Goal: Task Accomplishment & Management: Manage account settings

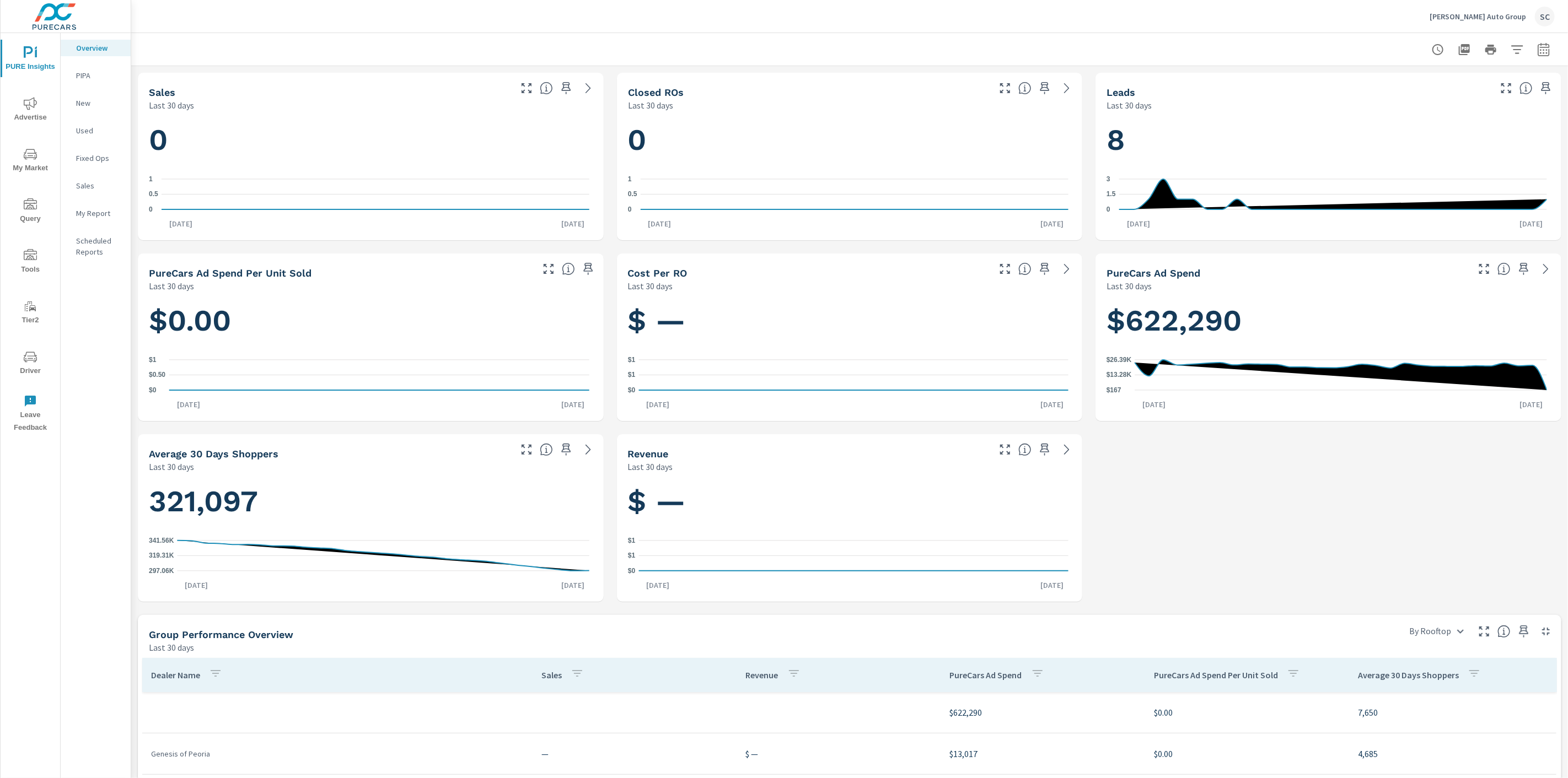
click at [1553, 18] on div "SC" at bounding box center [1545, 17] width 20 height 20
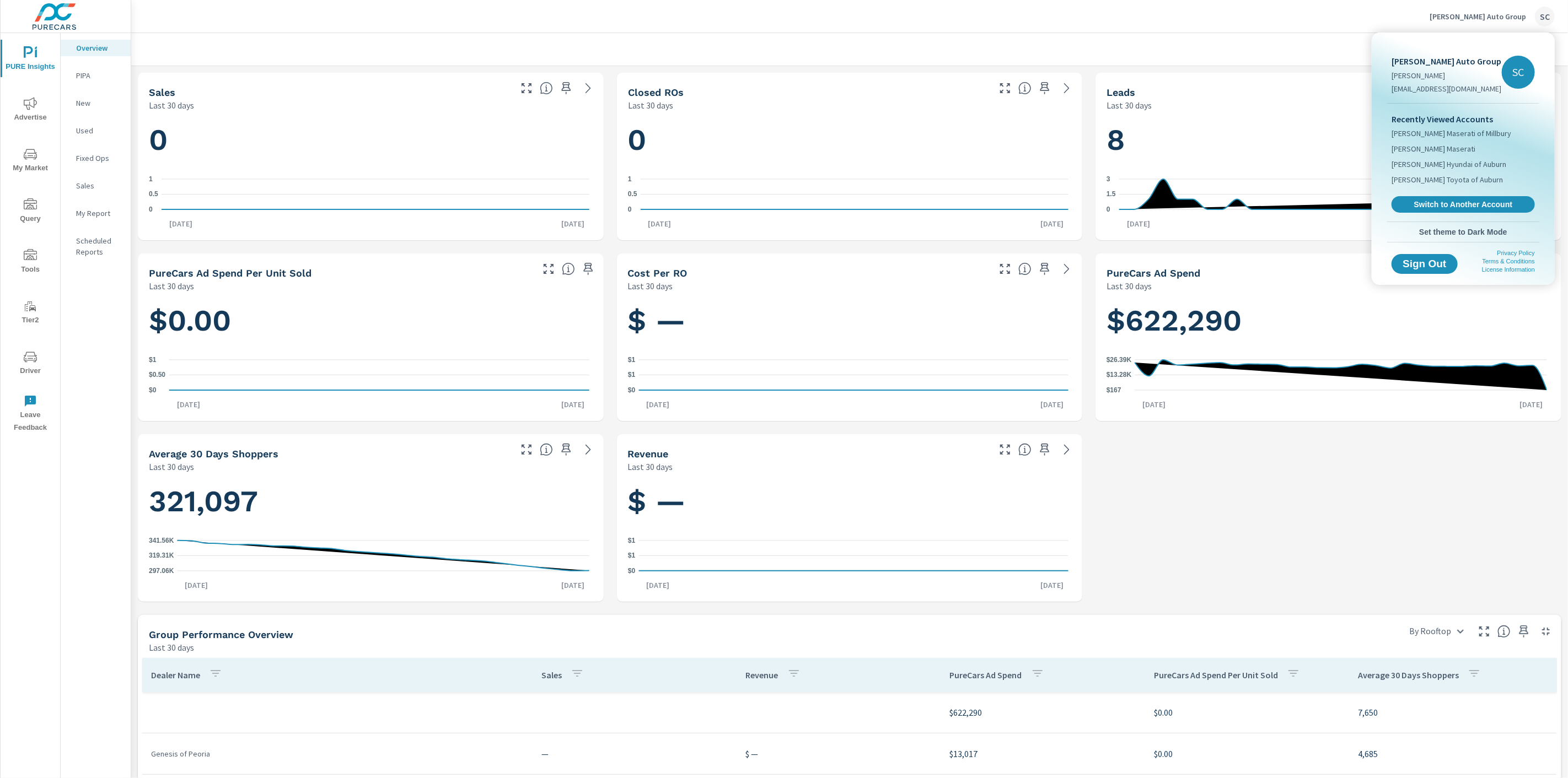
click at [1450, 204] on span "Switch to Another Account" at bounding box center [1463, 204] width 131 height 10
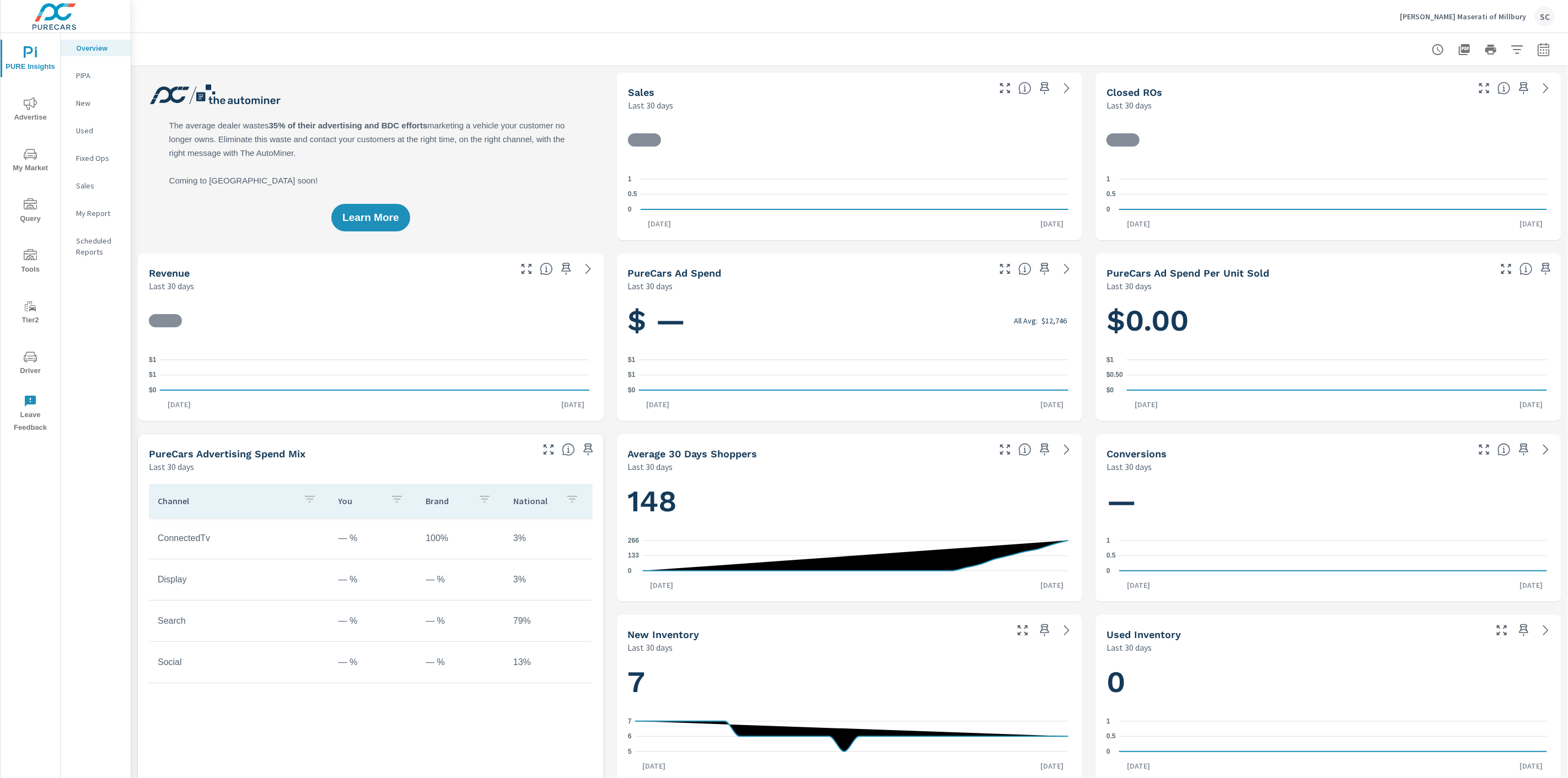
click at [28, 365] on span "Driver" at bounding box center [30, 364] width 53 height 27
